Goal: Find specific page/section: Locate a particular part of the current website

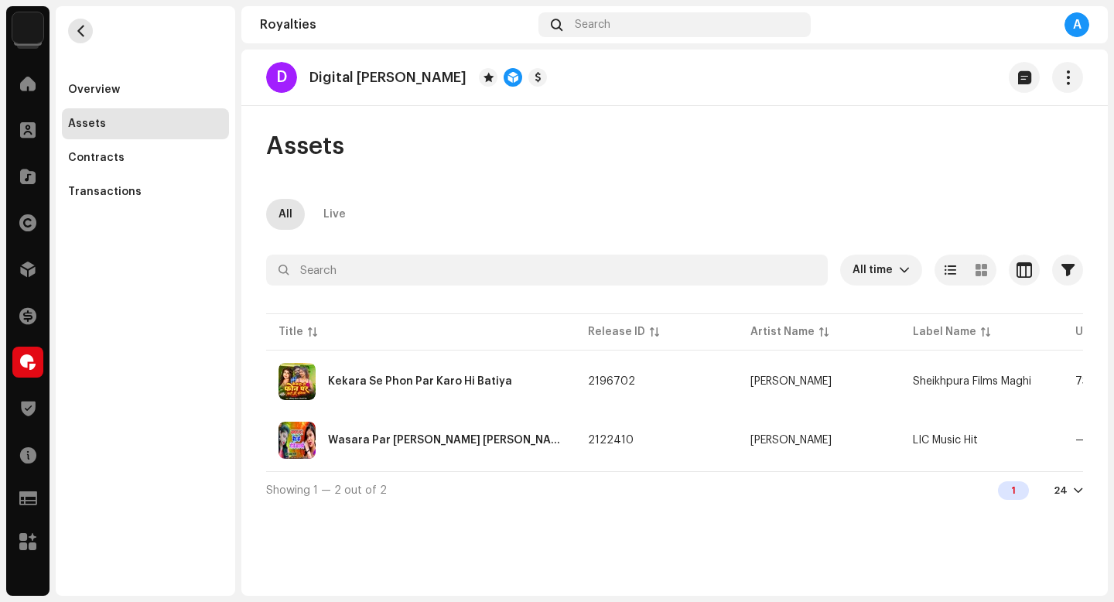
click at [76, 36] on span "button" at bounding box center [81, 31] width 12 height 12
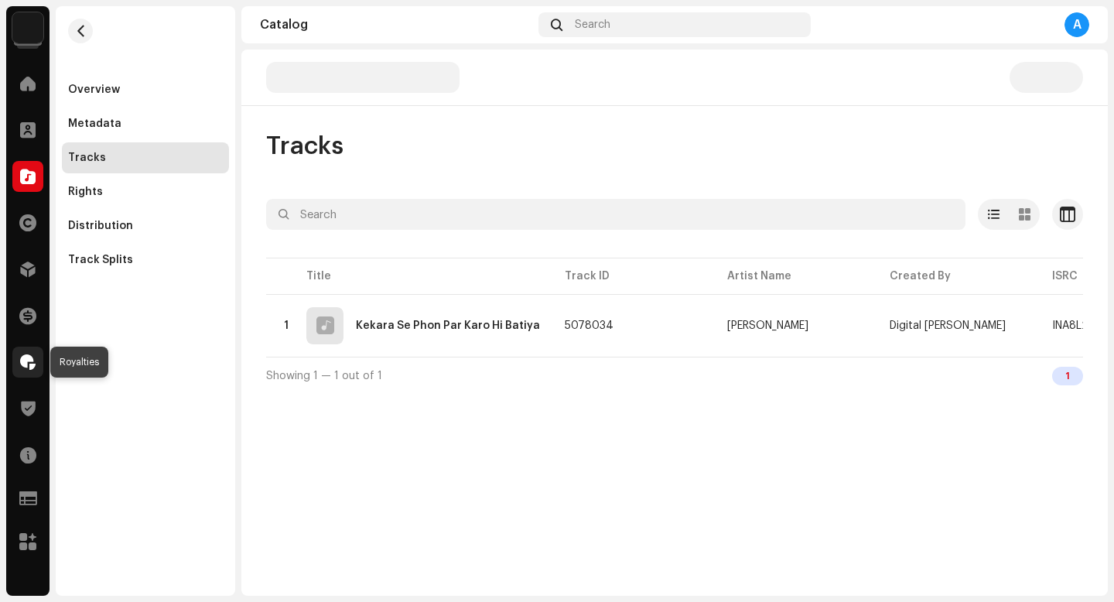
click at [31, 367] on span at bounding box center [27, 362] width 15 height 12
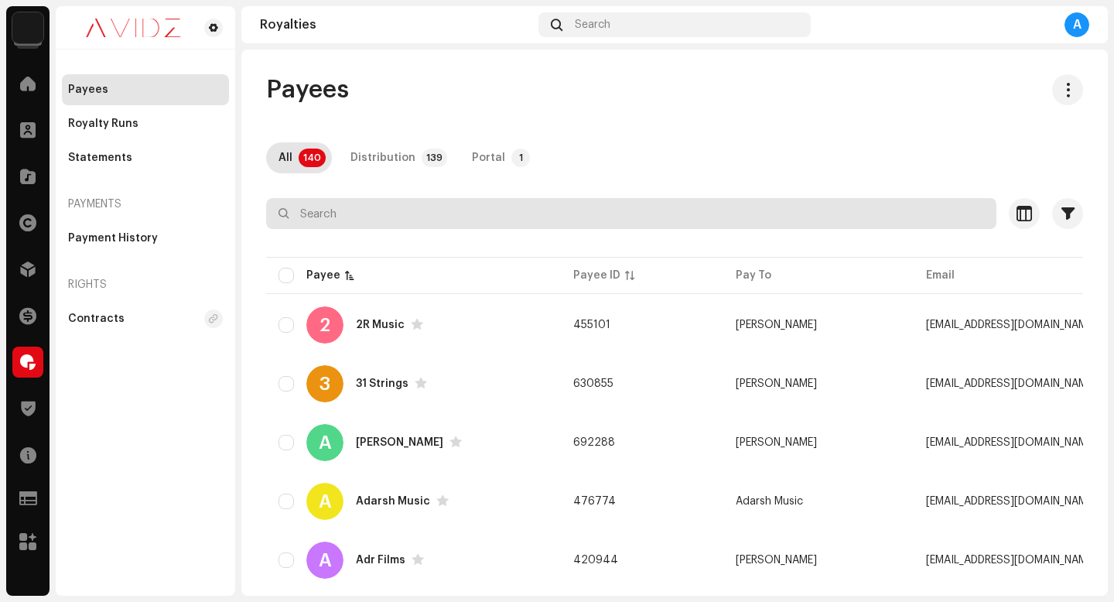
click at [641, 200] on input "text" at bounding box center [631, 213] width 730 height 31
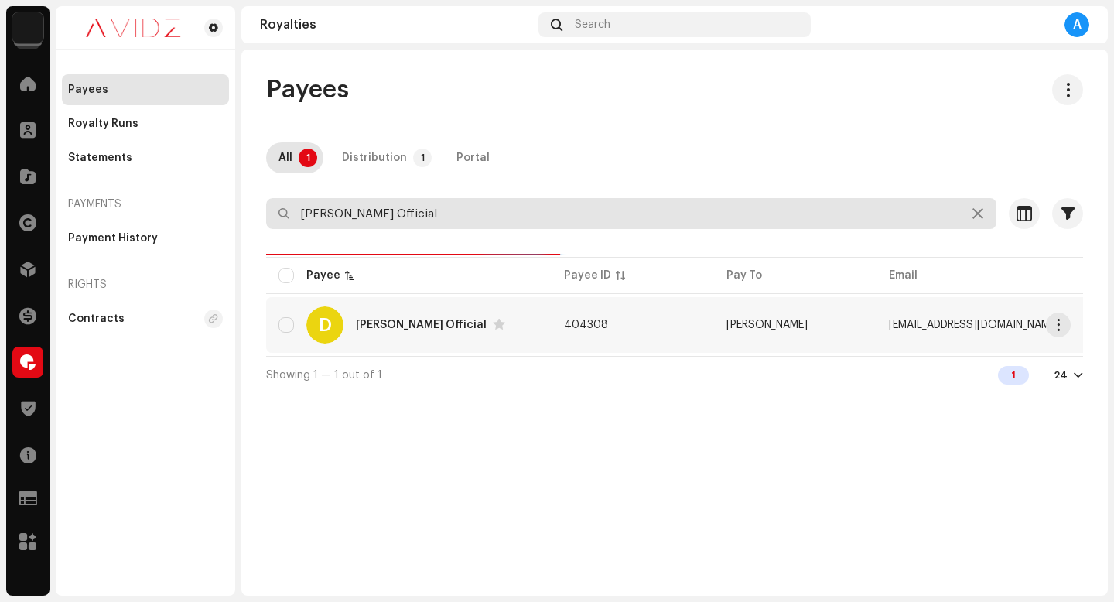
type input "[PERSON_NAME] Official"
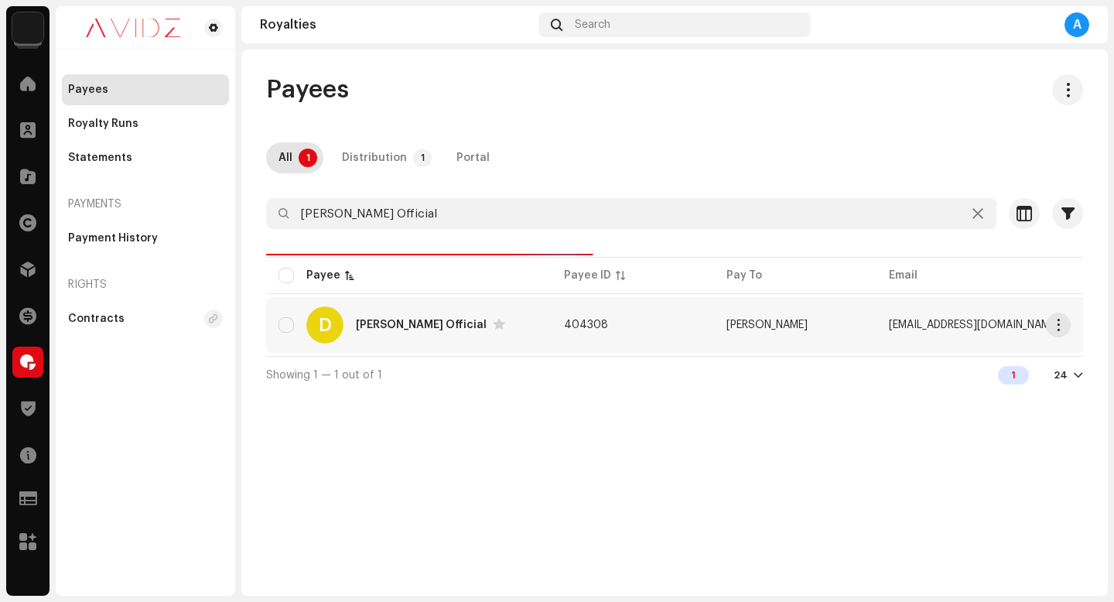
click at [687, 316] on td "404308" at bounding box center [632, 325] width 162 height 56
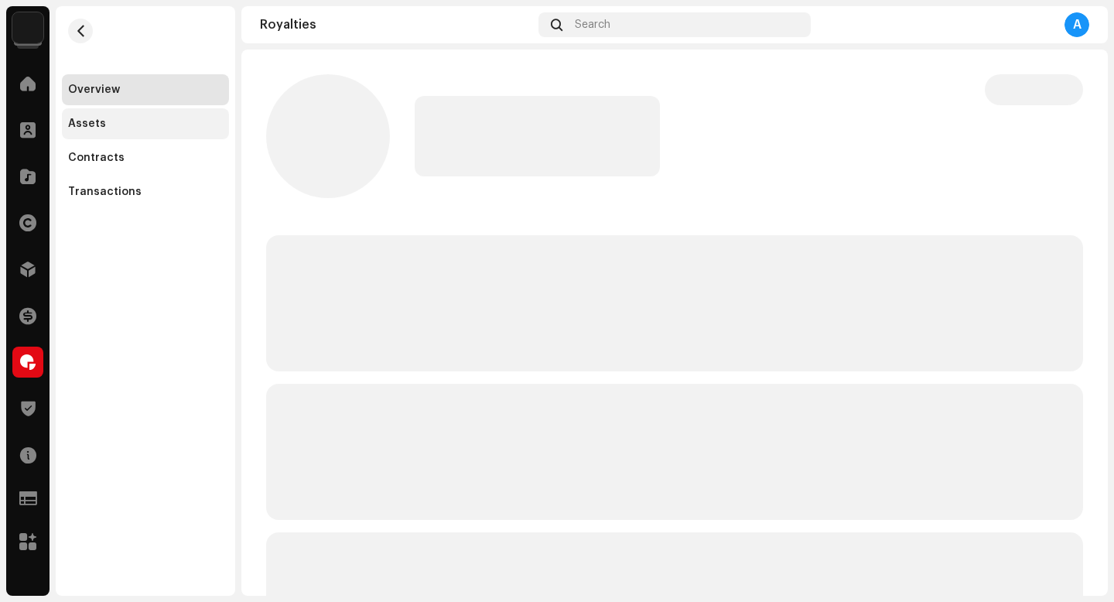
click at [158, 135] on div "Assets" at bounding box center [145, 123] width 167 height 31
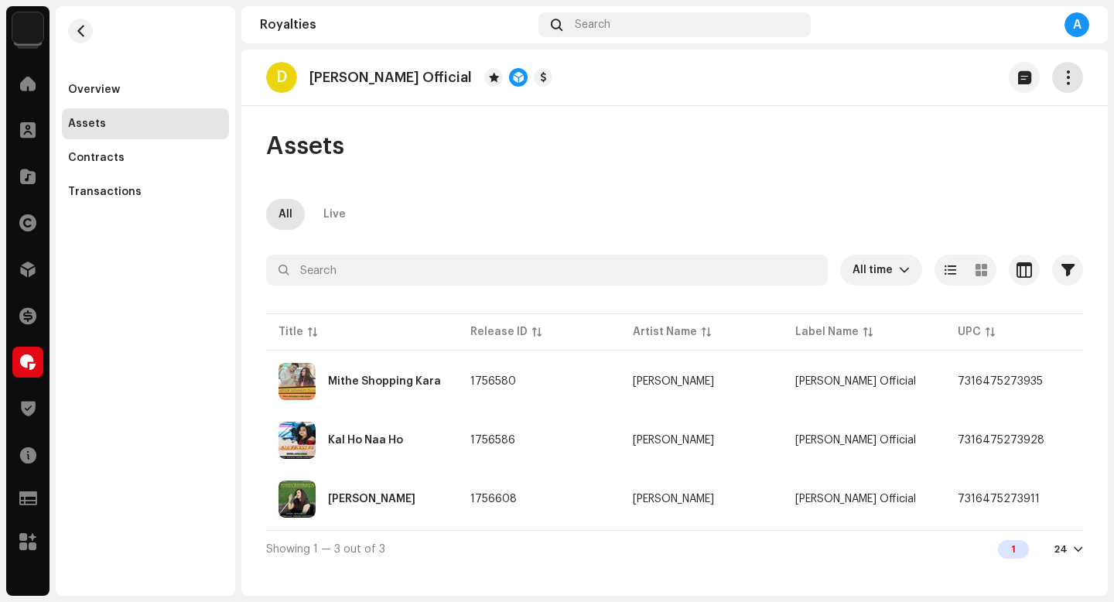
click at [1066, 90] on button "button" at bounding box center [1067, 77] width 31 height 31
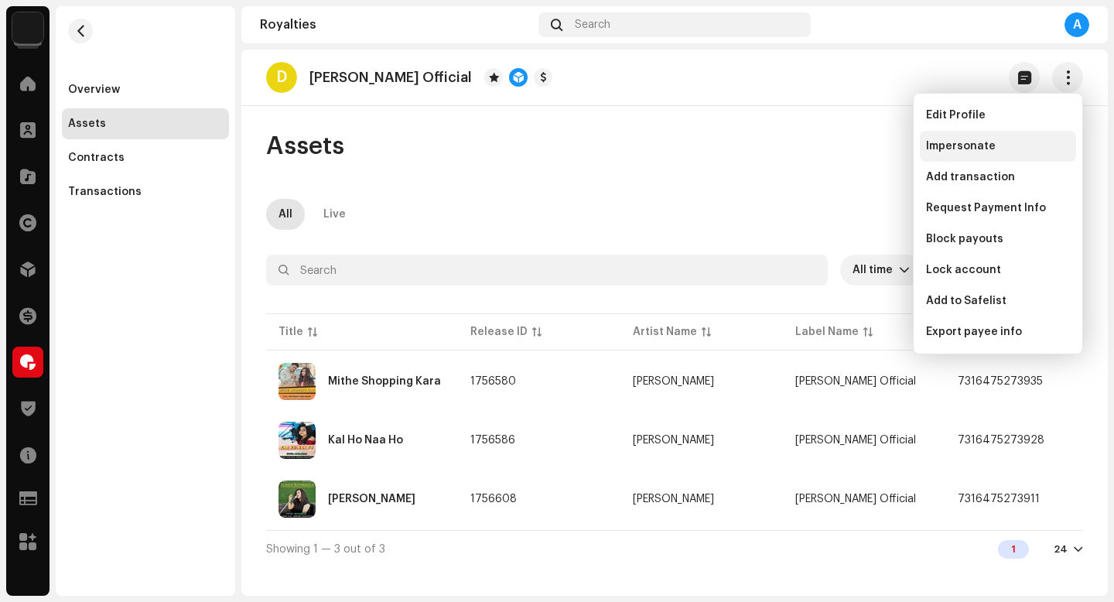
click at [991, 151] on span "Impersonate" at bounding box center [961, 146] width 70 height 12
